Goal: Task Accomplishment & Management: Complete application form

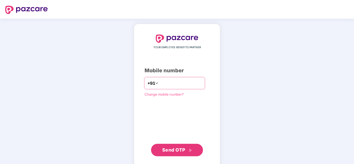
type input "**********"
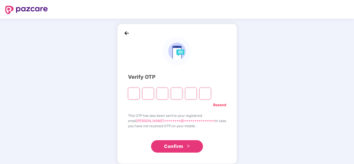
type input "*"
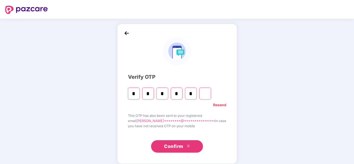
type input "*"
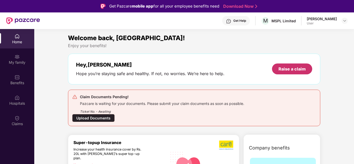
click at [299, 69] on div "Raise a claim" at bounding box center [291, 69] width 27 height 6
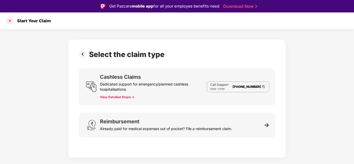
click at [11, 19] on div at bounding box center [10, 21] width 8 height 8
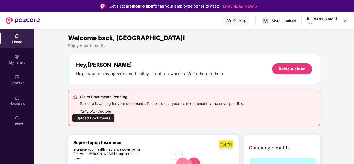
click at [94, 116] on div "Upload Documents" at bounding box center [93, 118] width 43 height 8
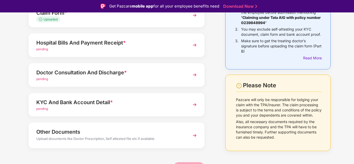
scroll to position [65, 0]
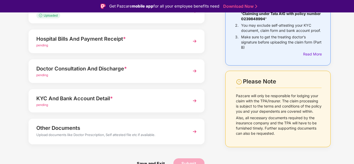
click at [194, 102] on img at bounding box center [194, 100] width 9 height 9
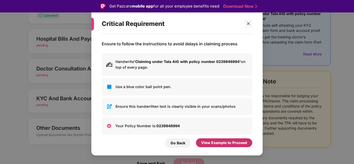
click at [222, 142] on div "View Example to Proceed" at bounding box center [224, 143] width 46 height 6
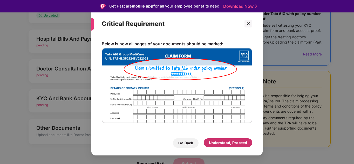
click at [229, 142] on div "Understood, Proceed" at bounding box center [228, 143] width 38 height 6
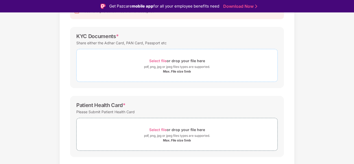
click at [171, 63] on div "Select file or drop your file here" at bounding box center [177, 60] width 56 height 7
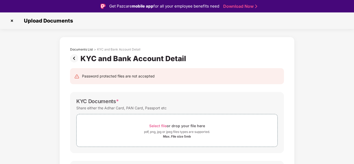
click at [11, 22] on img at bounding box center [12, 21] width 8 height 8
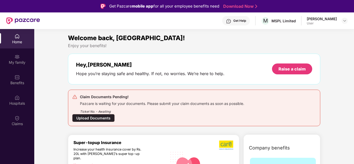
click at [340, 22] on div "[PERSON_NAME] User" at bounding box center [326, 20] width 41 height 9
click at [344, 20] on img at bounding box center [344, 21] width 4 height 4
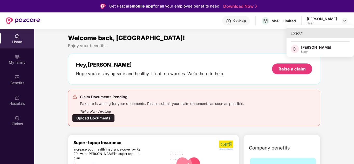
click at [301, 35] on div "Logout" at bounding box center [319, 33] width 67 height 10
